Goal: Check status: Check status

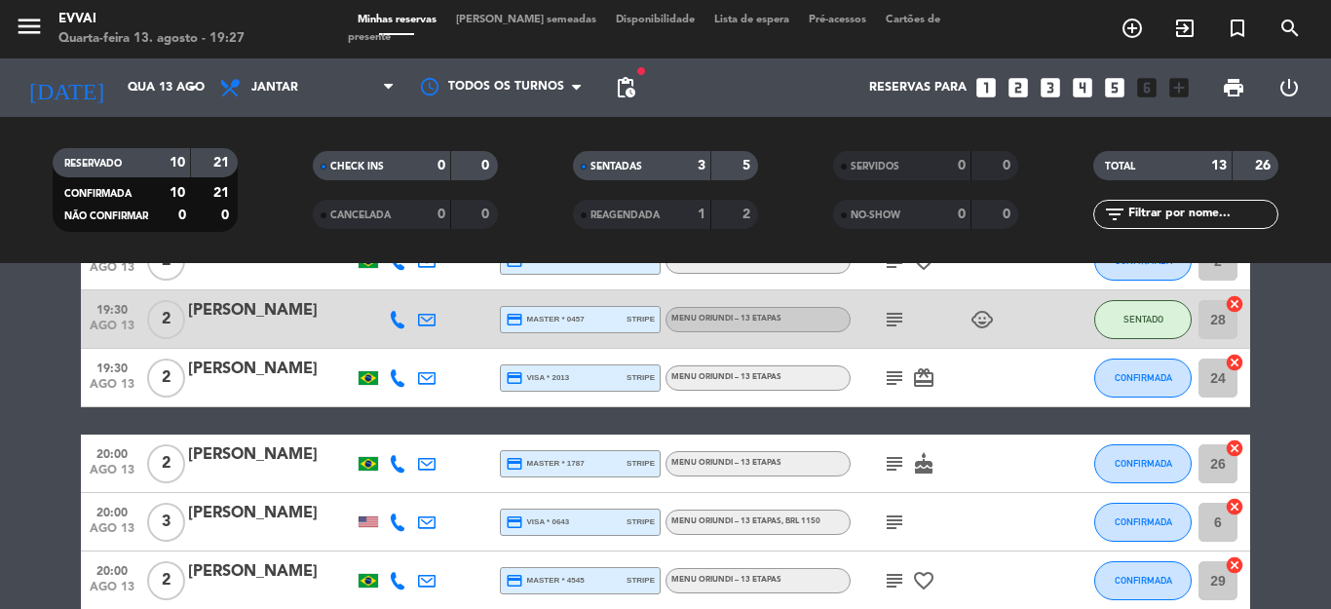
scroll to position [195, 0]
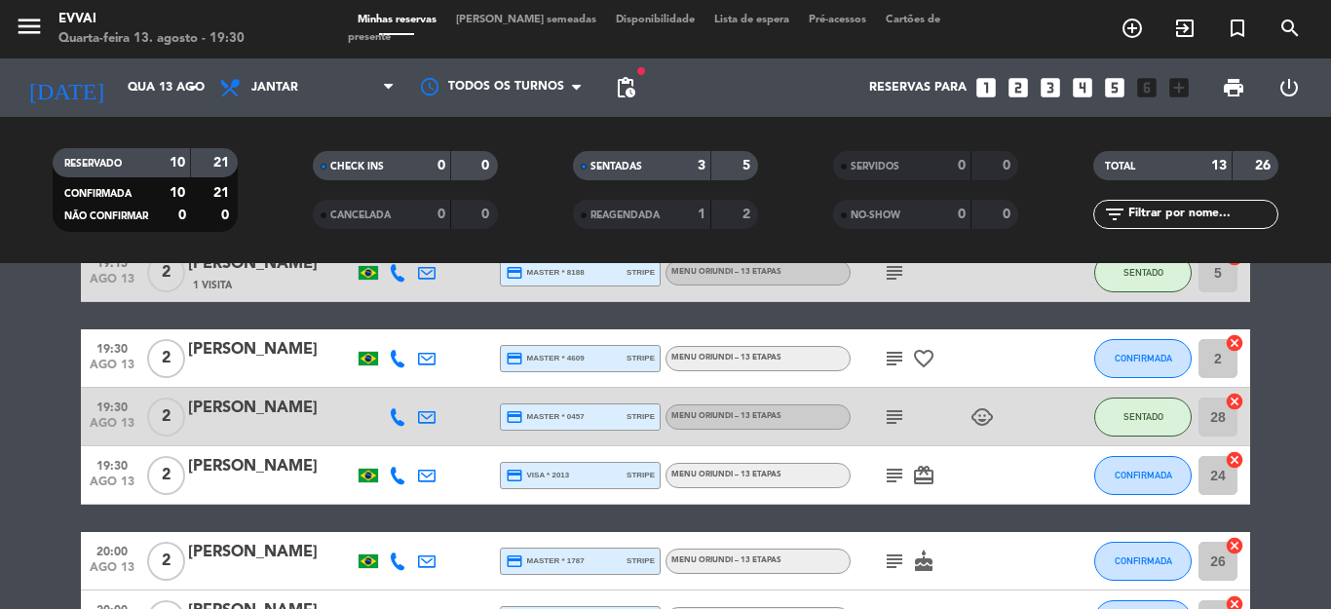
click at [44, 431] on bookings-row "19:00 [DATE] 1 [PERSON_NAME] Menu Oriundi – 13 etapas , BRL 995 healing subject…" at bounding box center [665, 606] width 1331 height 897
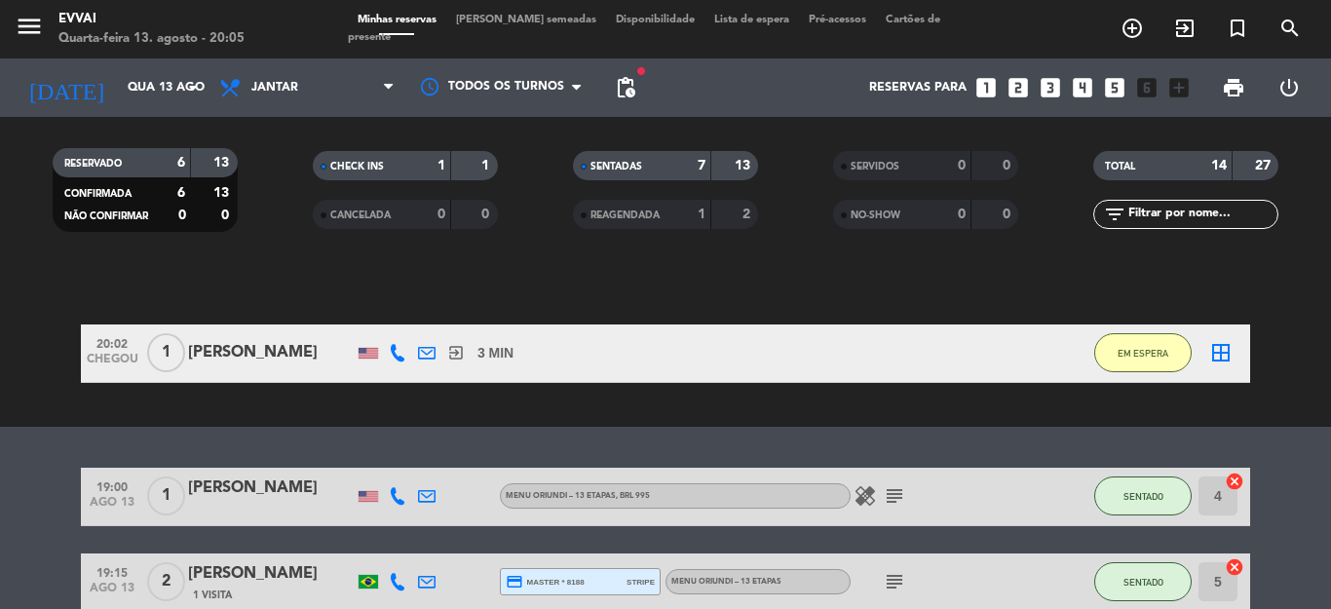
scroll to position [97, 0]
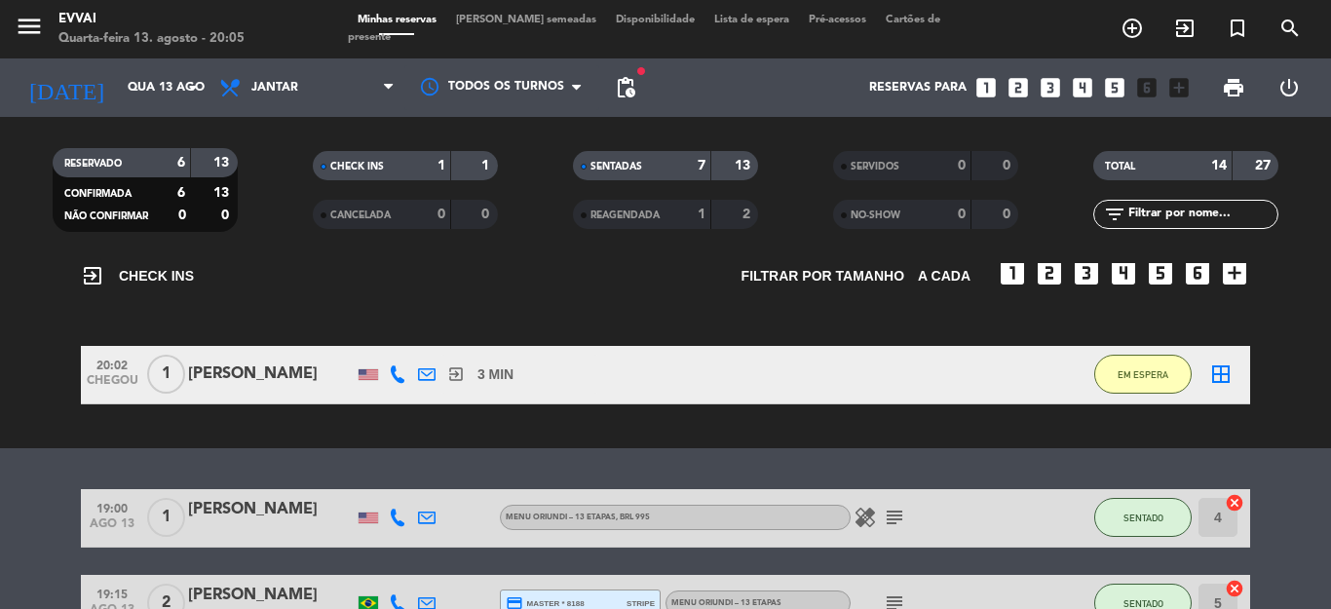
click at [255, 375] on div "[PERSON_NAME]" at bounding box center [271, 374] width 166 height 25
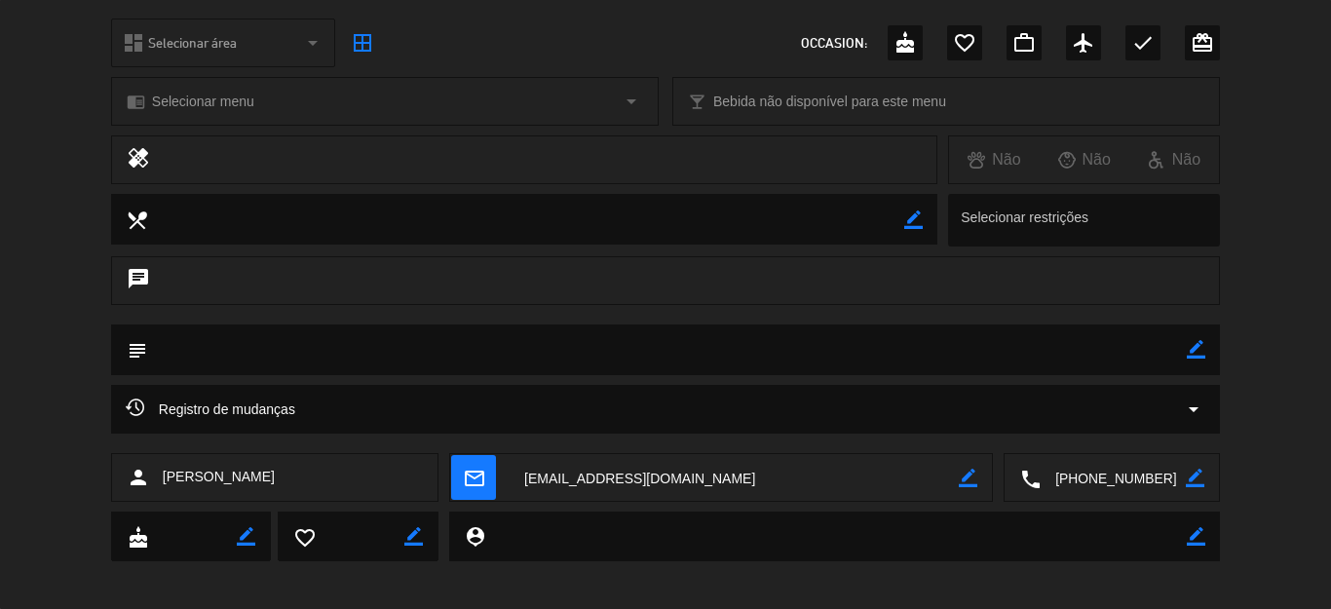
scroll to position [226, 0]
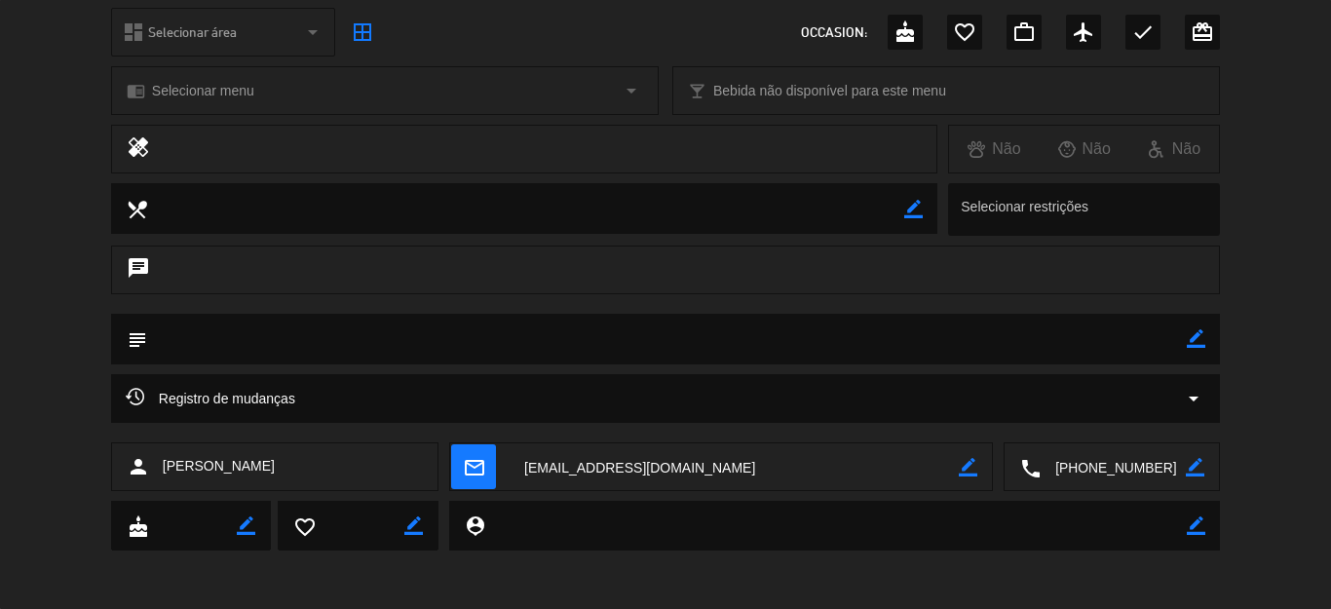
click at [1107, 479] on textarea at bounding box center [1113, 467] width 145 height 49
click at [1170, 418] on span at bounding box center [1175, 419] width 16 height 16
click at [1102, 462] on textarea at bounding box center [1113, 467] width 145 height 49
click at [1138, 420] on span "content_paste" at bounding box center [1143, 419] width 15 height 15
click at [1102, 469] on textarea at bounding box center [1113, 467] width 145 height 49
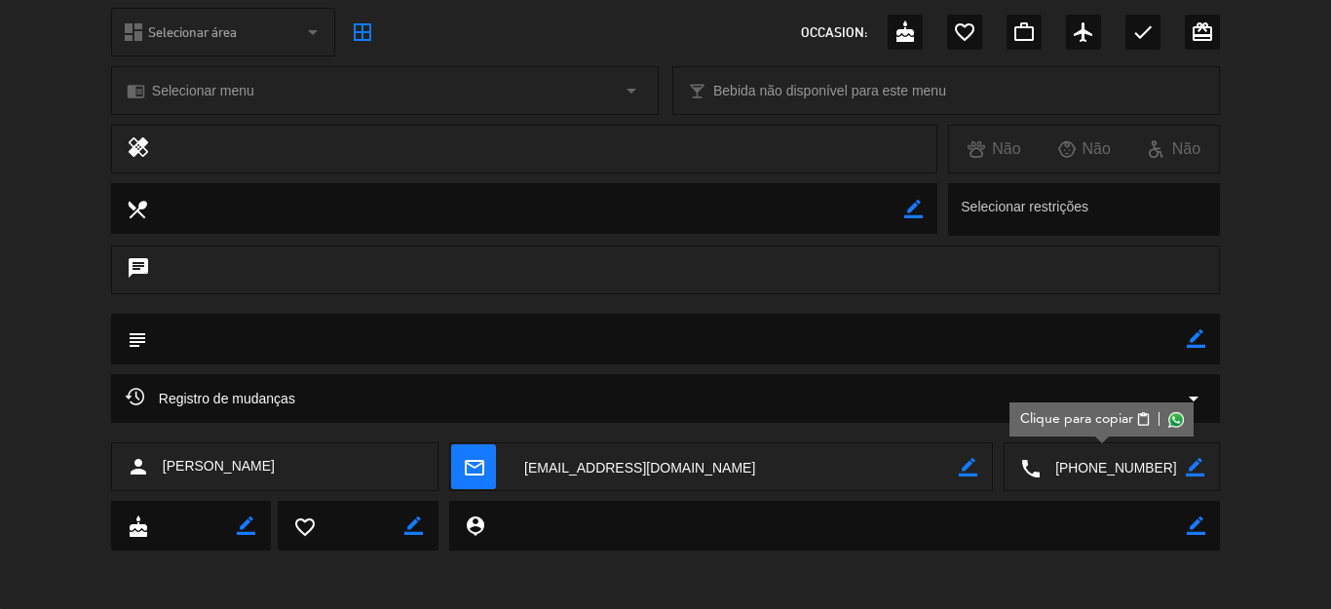
click at [1136, 413] on span "content_paste" at bounding box center [1143, 419] width 15 height 15
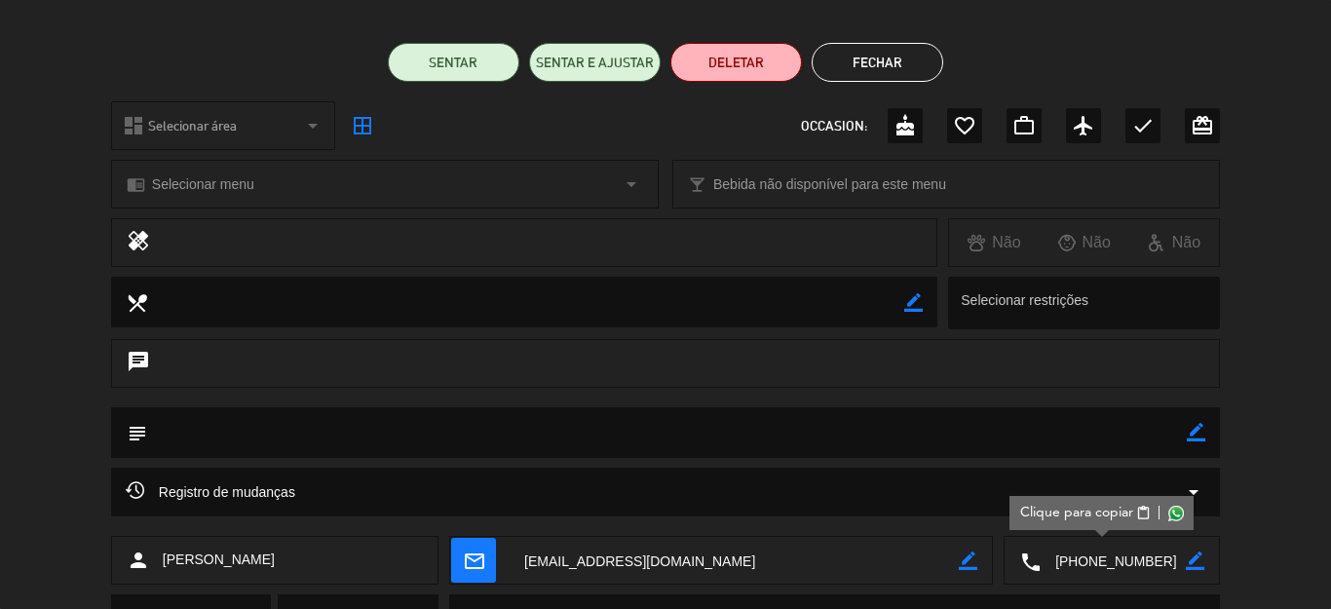
scroll to position [0, 0]
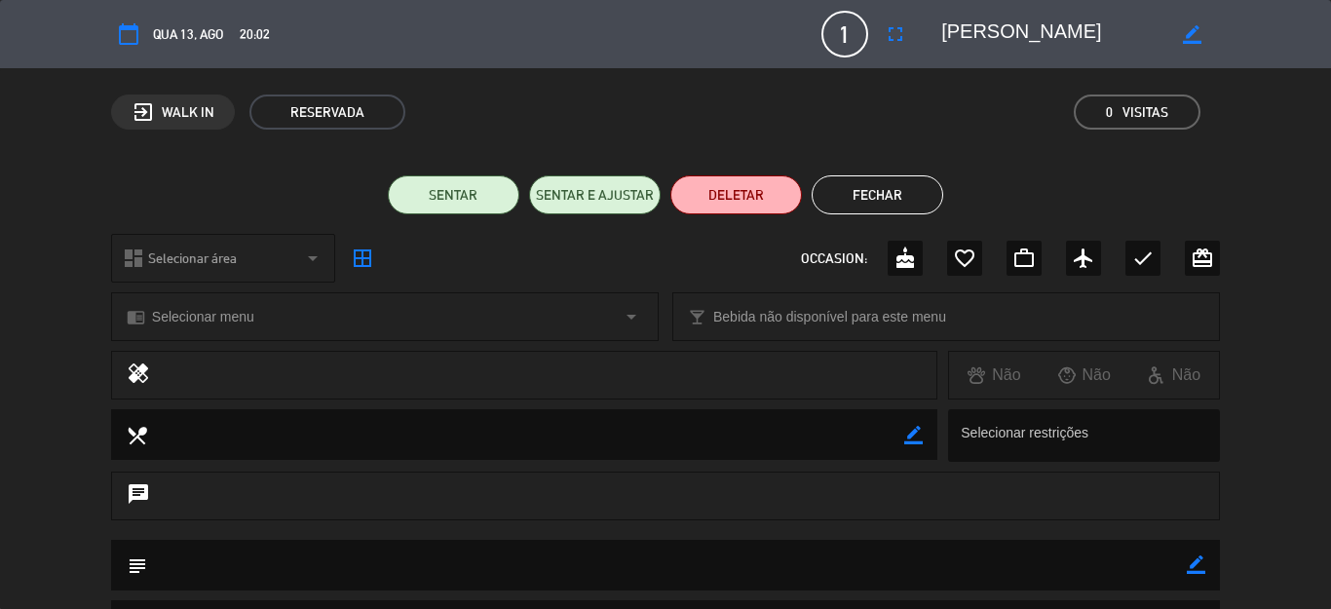
click at [970, 35] on textarea at bounding box center [1052, 34] width 223 height 35
